Goal: Information Seeking & Learning: Learn about a topic

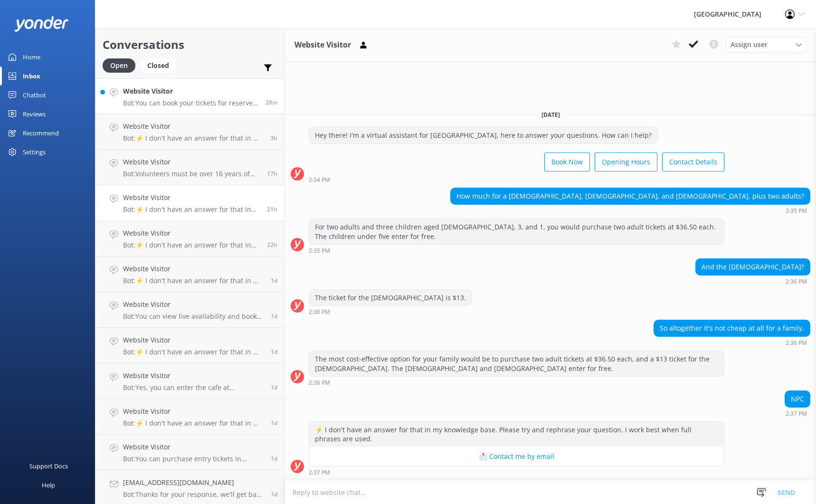
click at [177, 105] on p "Bot: You can book your tickets for reserve entry online at [URL][DOMAIN_NAME]. …" at bounding box center [190, 103] width 135 height 9
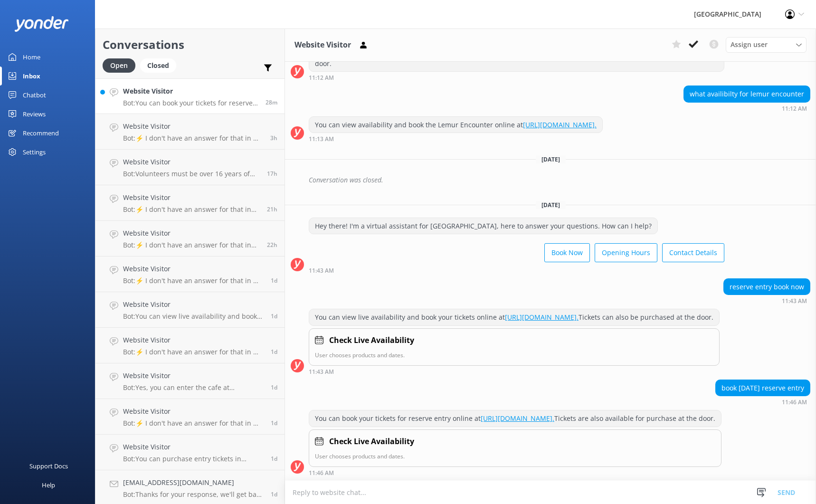
scroll to position [344, 0]
click at [476, 384] on div "book [DATE] reserve entry 11:46 AM" at bounding box center [550, 392] width 531 height 26
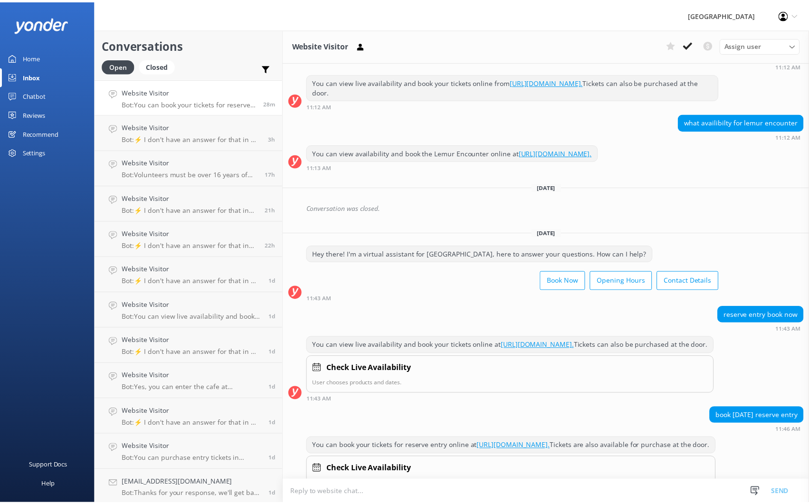
scroll to position [297, 0]
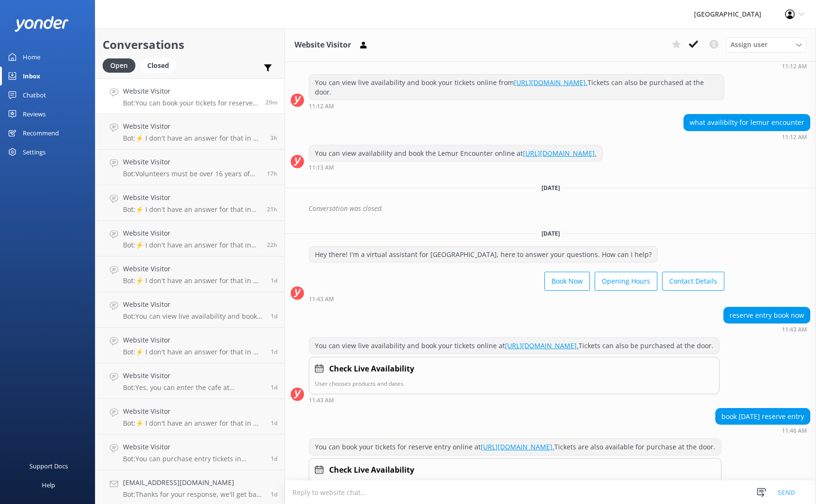
click at [35, 114] on div "Reviews" at bounding box center [34, 114] width 23 height 19
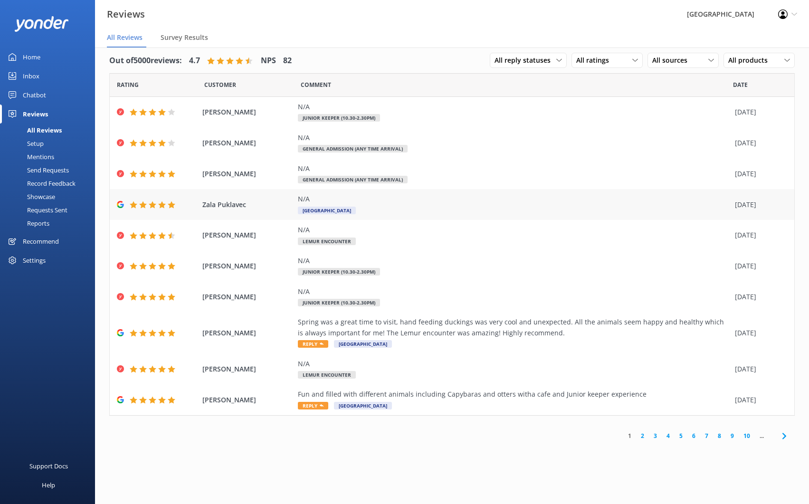
scroll to position [19, 0]
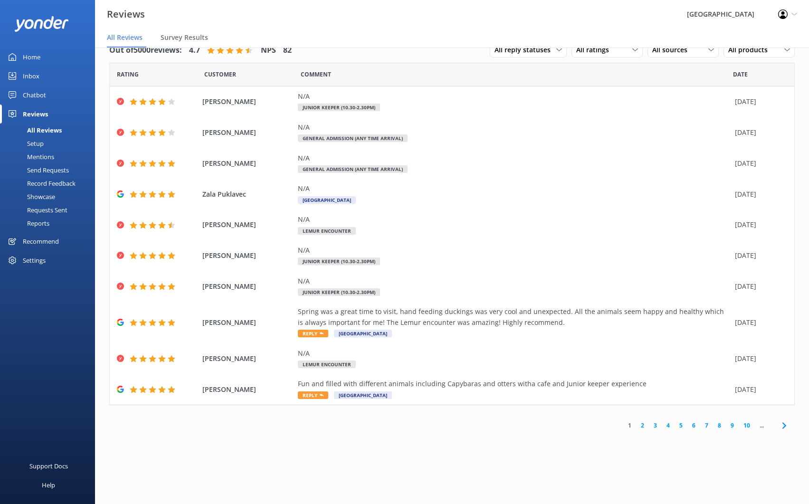
click at [785, 426] on use at bounding box center [784, 425] width 4 height 6
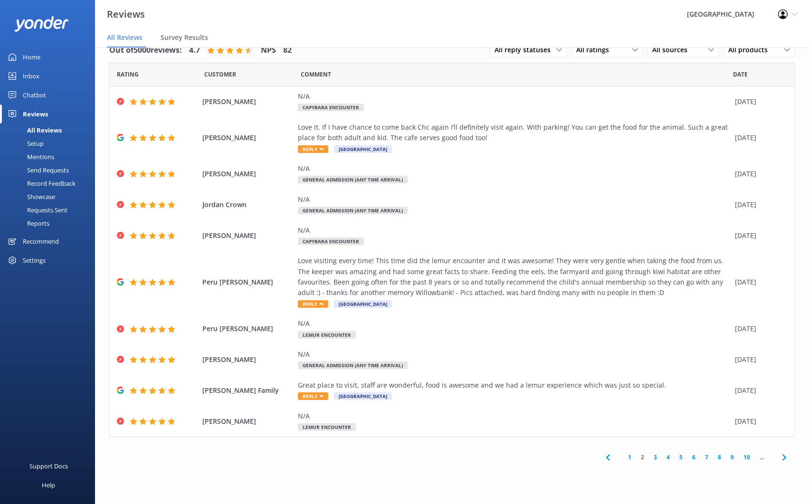
click at [747, 458] on link "10" at bounding box center [747, 457] width 16 height 9
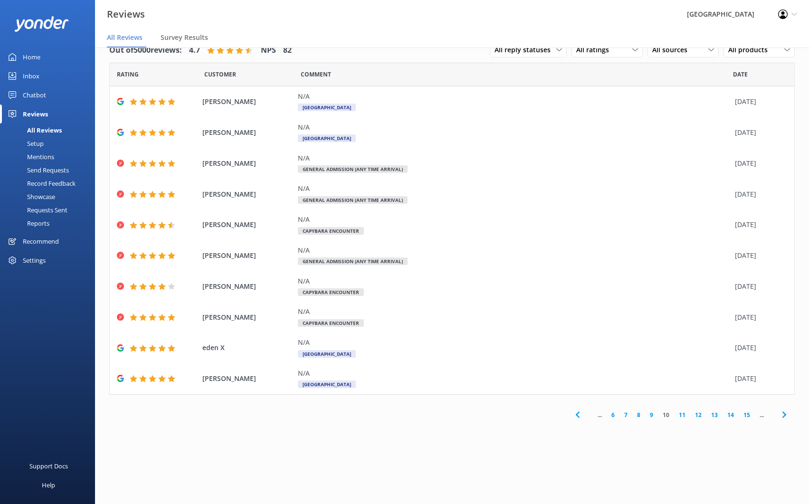
click at [746, 413] on link "15" at bounding box center [747, 415] width 16 height 9
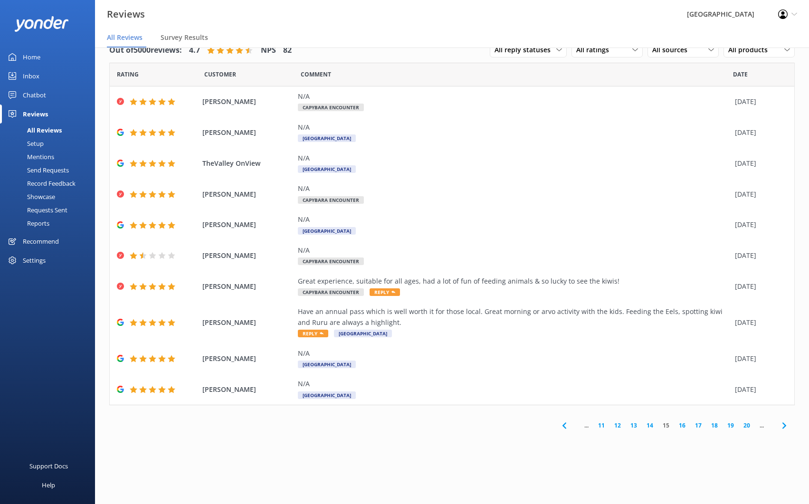
click at [784, 429] on icon at bounding box center [784, 425] width 11 height 11
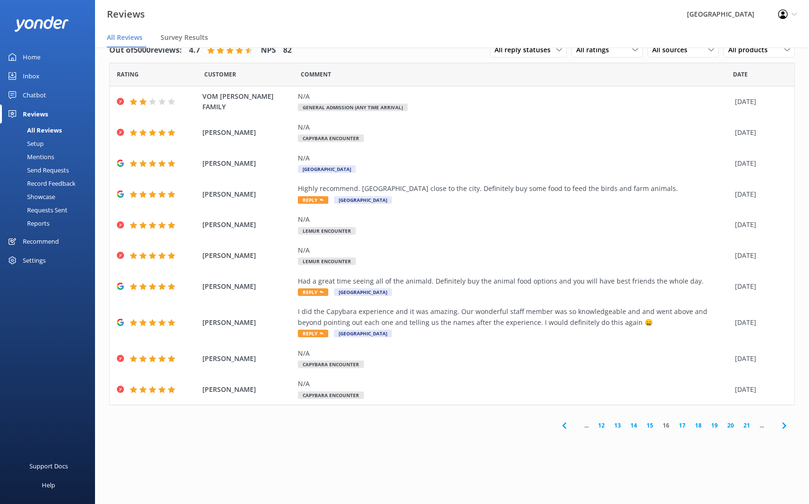
click at [746, 424] on link "21" at bounding box center [747, 425] width 16 height 9
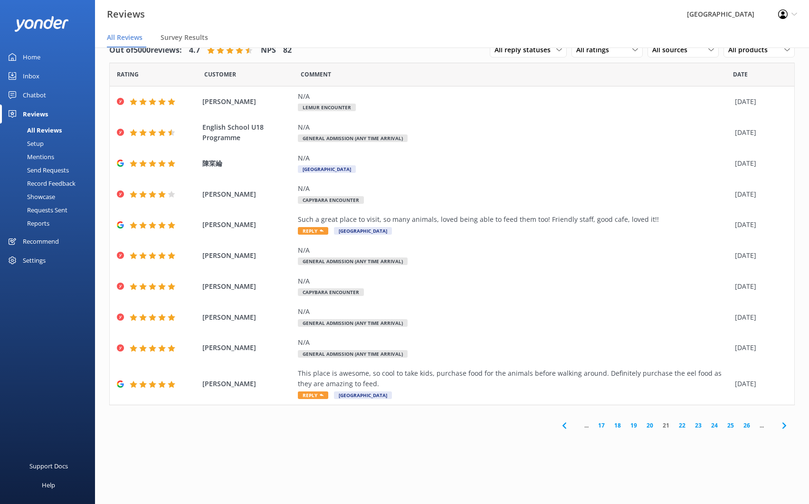
click at [747, 426] on link "26" at bounding box center [747, 425] width 16 height 9
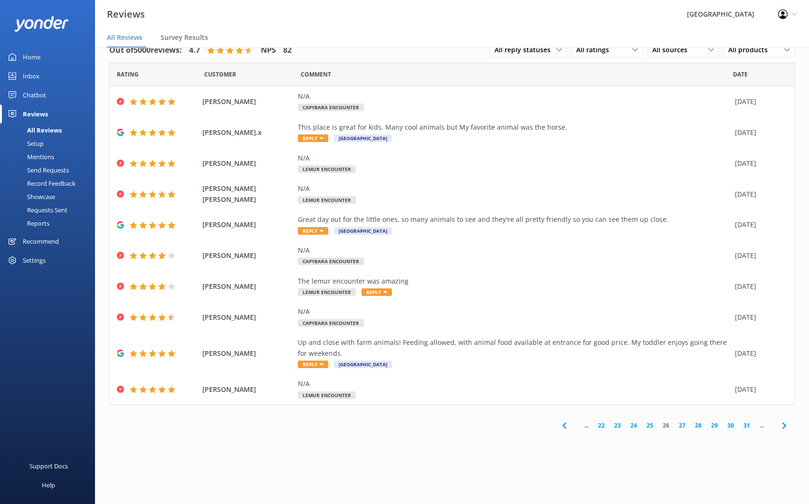
click at [745, 425] on link "31" at bounding box center [747, 425] width 16 height 9
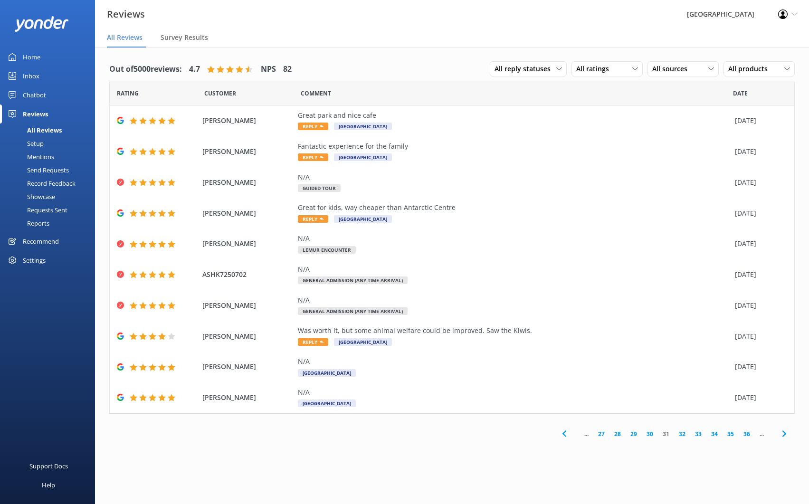
click at [744, 433] on link "36" at bounding box center [747, 434] width 16 height 9
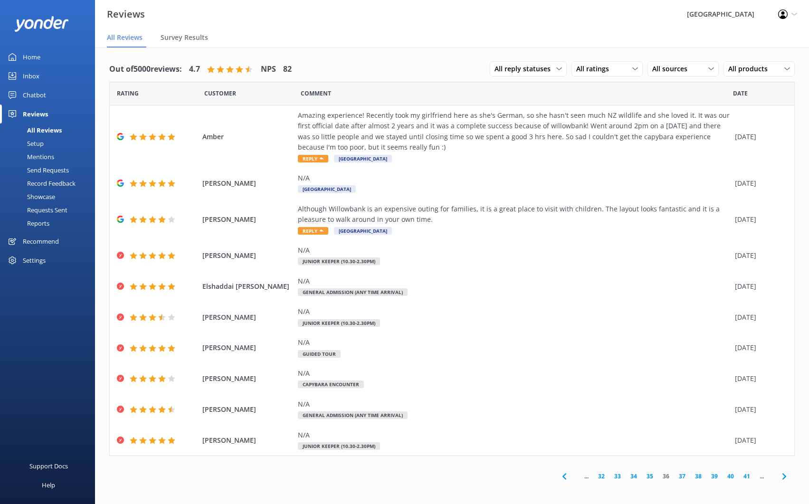
click at [746, 472] on link "41" at bounding box center [747, 476] width 16 height 9
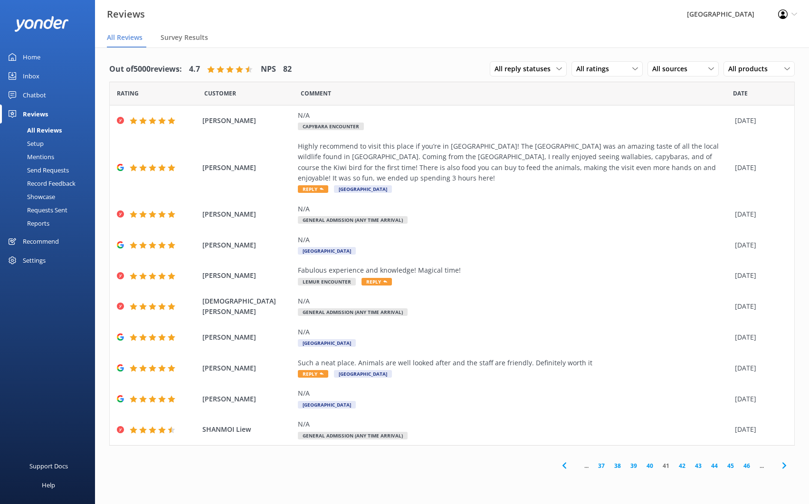
click at [750, 464] on link "46" at bounding box center [747, 465] width 16 height 9
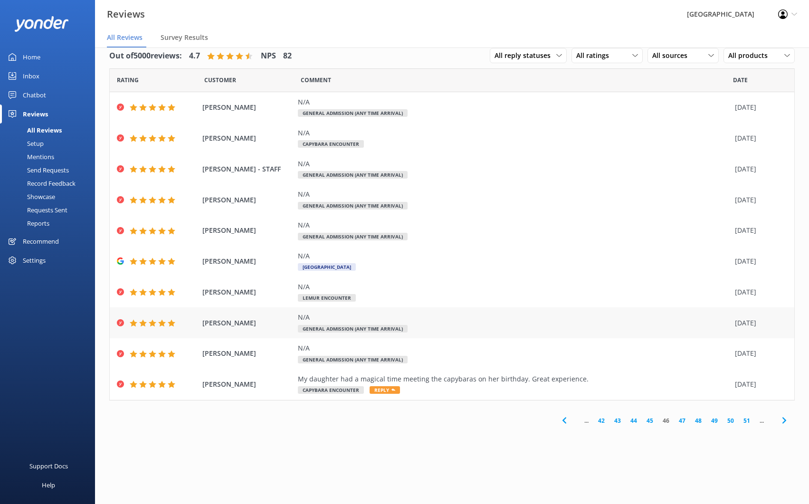
scroll to position [19, 0]
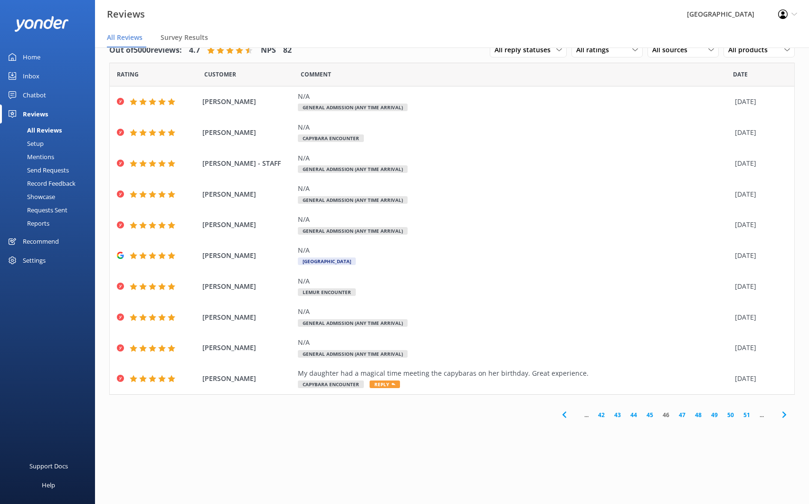
click at [744, 414] on link "51" at bounding box center [747, 415] width 16 height 9
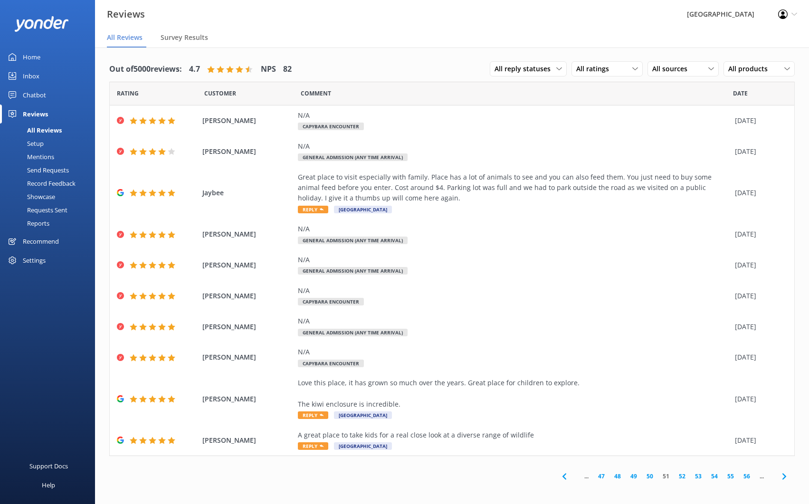
click at [747, 478] on link "56" at bounding box center [747, 476] width 16 height 9
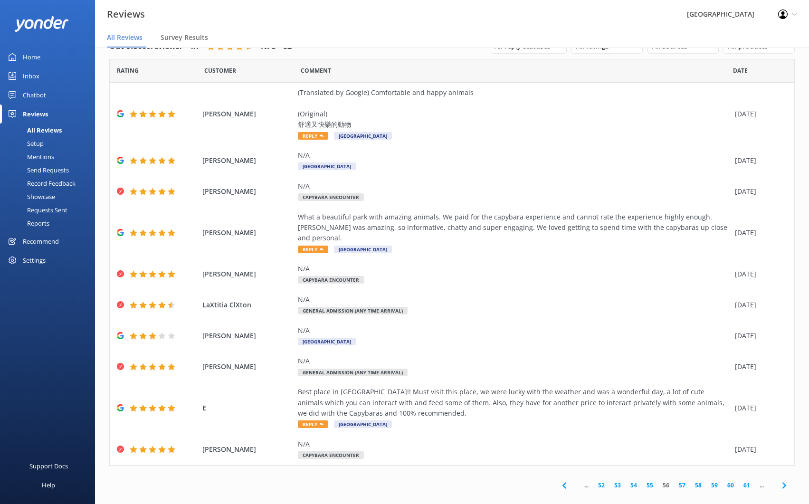
scroll to position [19, 0]
click at [739, 480] on link "61" at bounding box center [747, 484] width 16 height 9
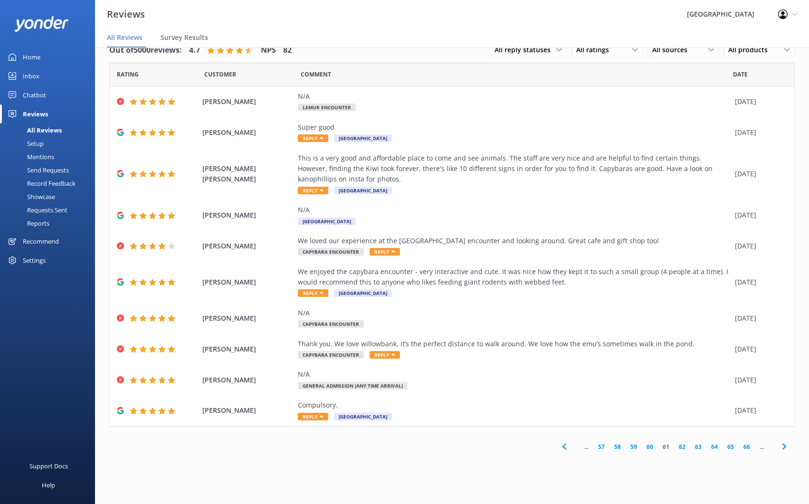
click at [748, 444] on link "66" at bounding box center [747, 446] width 16 height 9
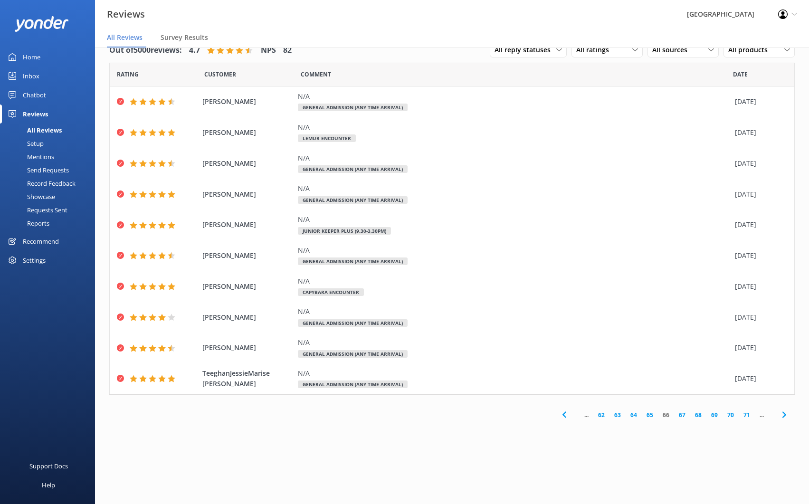
click at [748, 413] on link "71" at bounding box center [747, 415] width 16 height 9
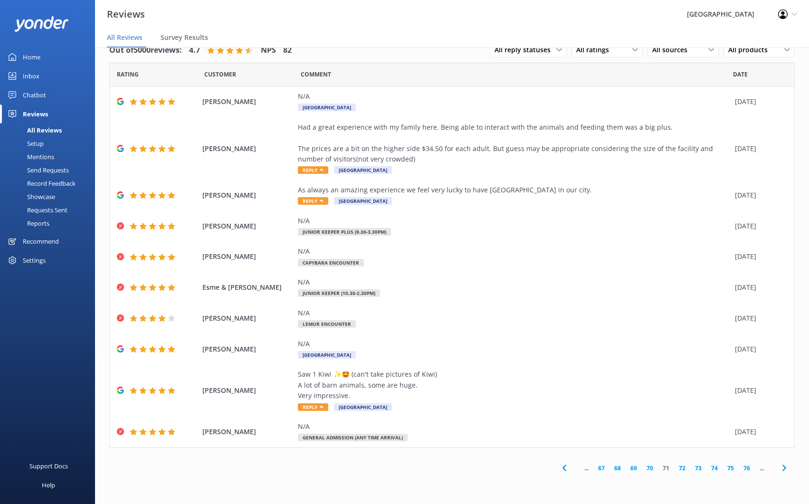
click at [749, 464] on link "76" at bounding box center [747, 468] width 16 height 9
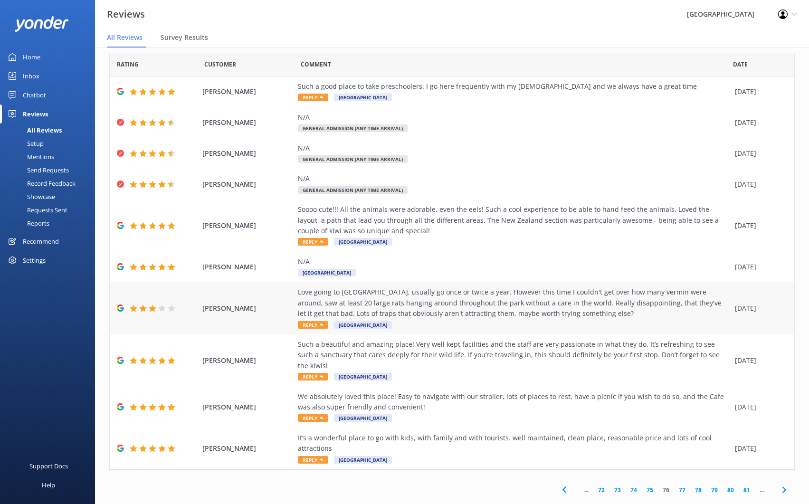
scroll to position [15, 0]
